Goal: Find specific page/section: Find specific page/section

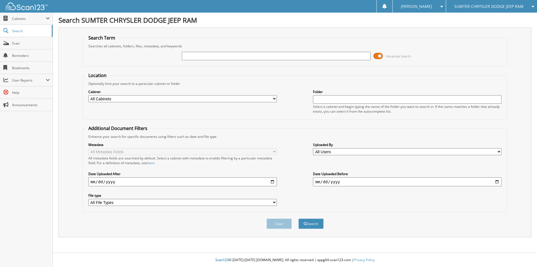
click at [235, 58] on input "text" at bounding box center [276, 56] width 189 height 8
type input "p2451"
click at [298, 218] on button "Search" at bounding box center [310, 223] width 25 height 10
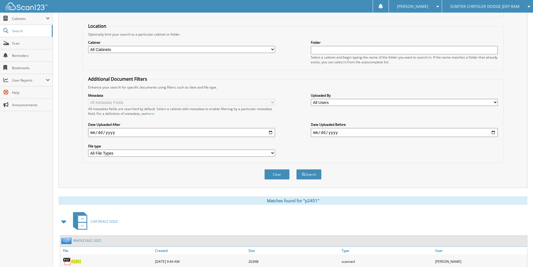
scroll to position [77, 0]
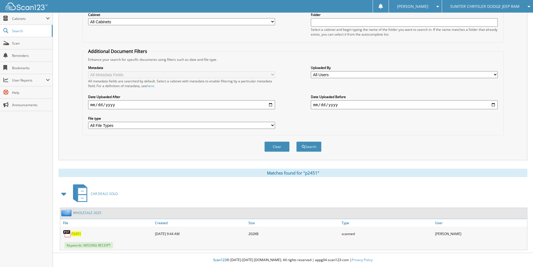
click at [515, 6] on span "SUMTER CHRYSLER DODGE JEEP RAM" at bounding box center [484, 6] width 69 height 3
click at [502, 27] on link "Nissan of Orangeburg" at bounding box center [487, 27] width 91 height 10
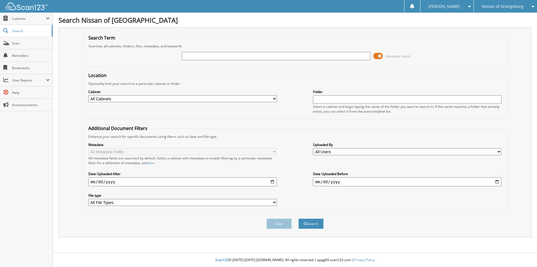
drag, startPoint x: 227, startPoint y: 59, endPoint x: 294, endPoint y: 43, distance: 69.1
click at [227, 59] on input "text" at bounding box center [276, 56] width 189 height 8
type input "2451"
click at [298, 218] on button "Search" at bounding box center [310, 223] width 25 height 10
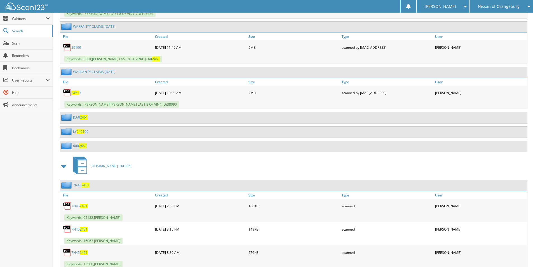
scroll to position [1231, 0]
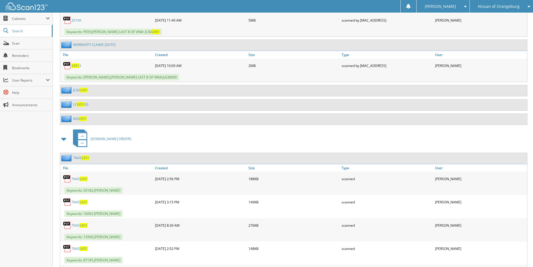
click at [63, 139] on span at bounding box center [64, 139] width 8 height 10
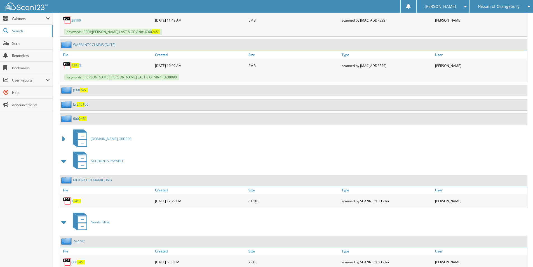
click at [66, 159] on span at bounding box center [64, 161] width 8 height 10
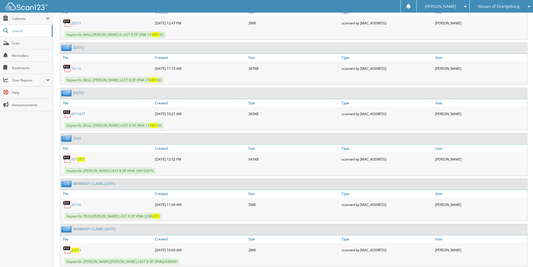
scroll to position [969, 0]
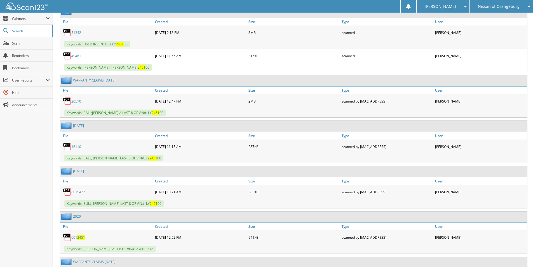
click at [500, 9] on div "Nissan of Orangeburg" at bounding box center [501, 6] width 58 height 13
click at [502, 32] on link "SUMTER CHRYSLER DODGE JEEP RAM" at bounding box center [501, 29] width 63 height 15
